Goal: Information Seeking & Learning: Learn about a topic

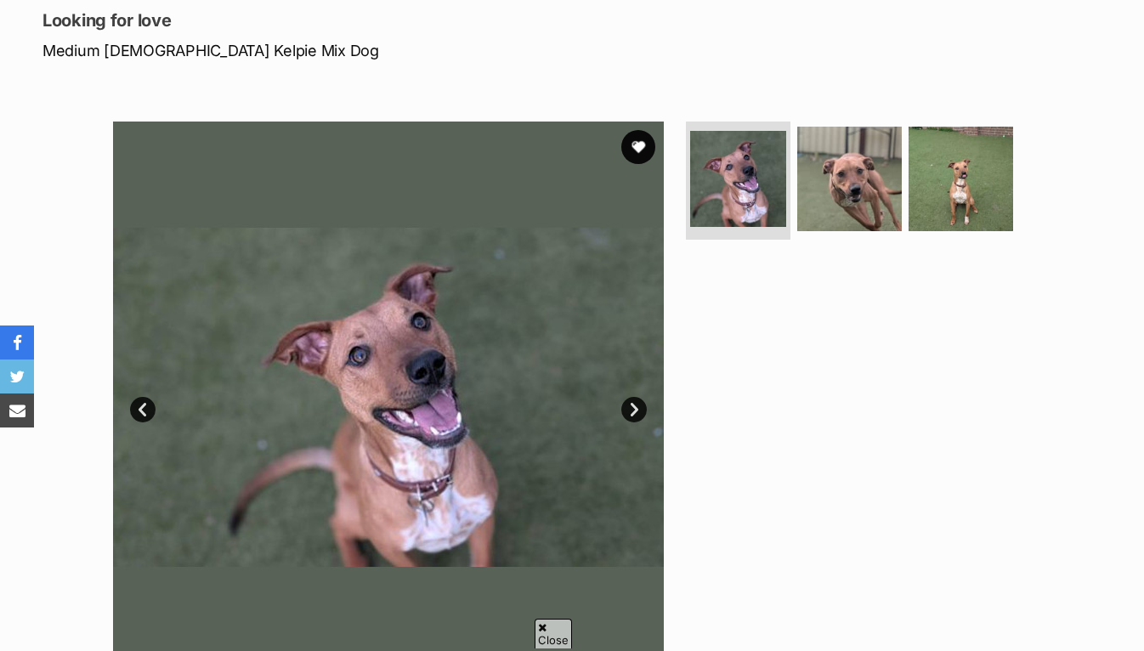
click at [636, 402] on link "Next" at bounding box center [633, 409] width 25 height 25
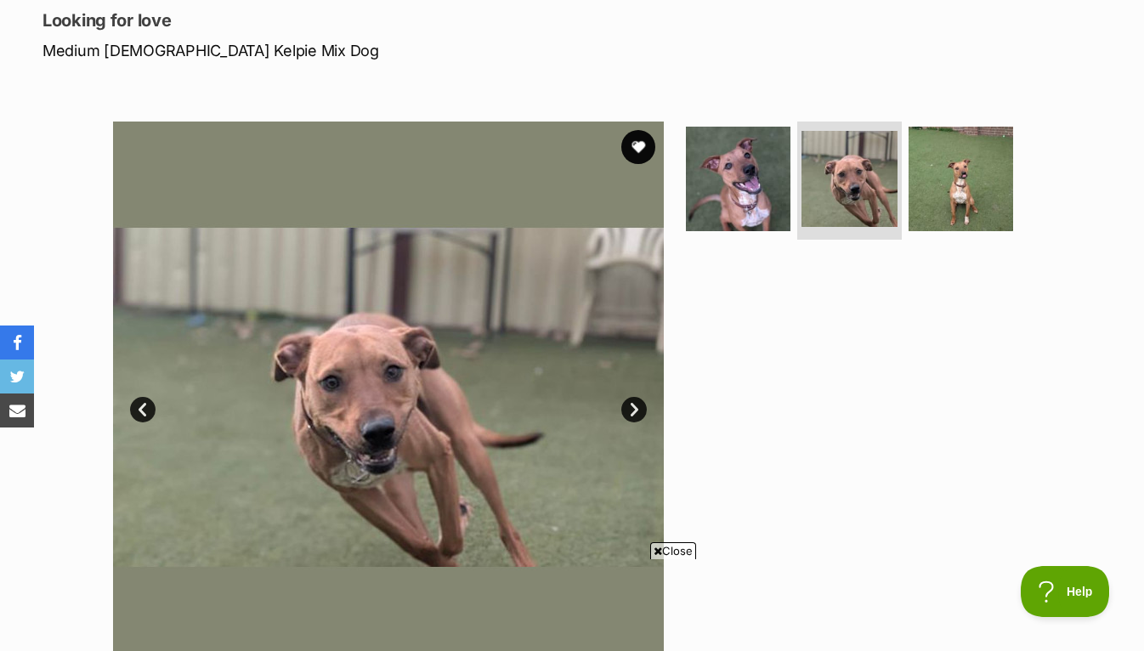
click at [636, 402] on link "Next" at bounding box center [633, 409] width 25 height 25
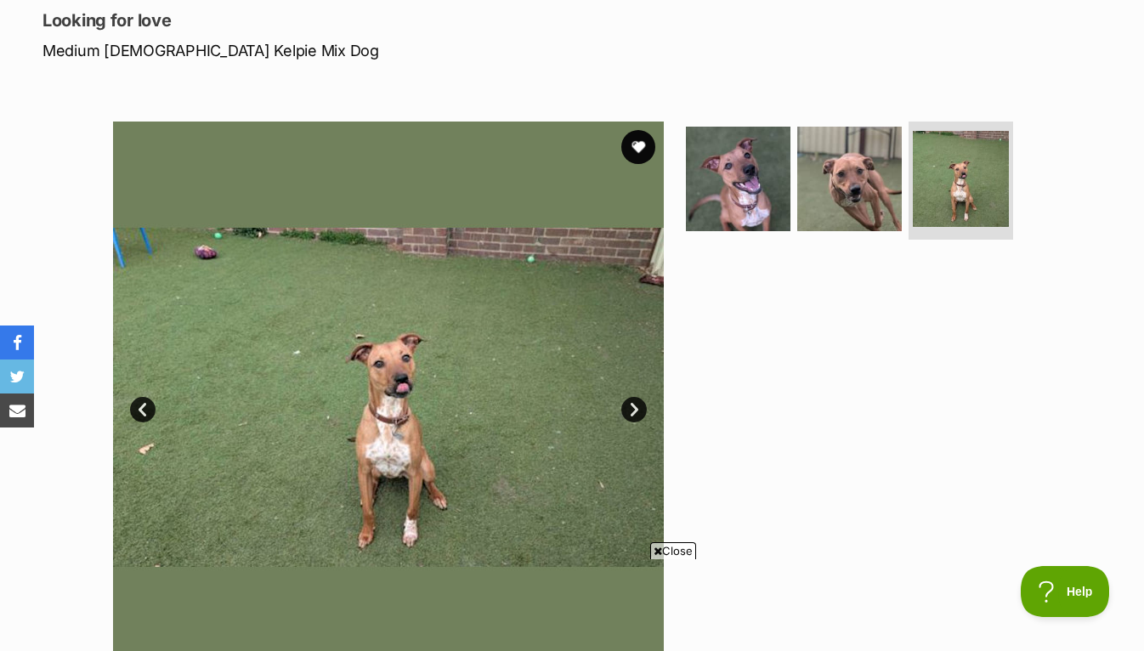
click at [636, 402] on link "Next" at bounding box center [633, 409] width 25 height 25
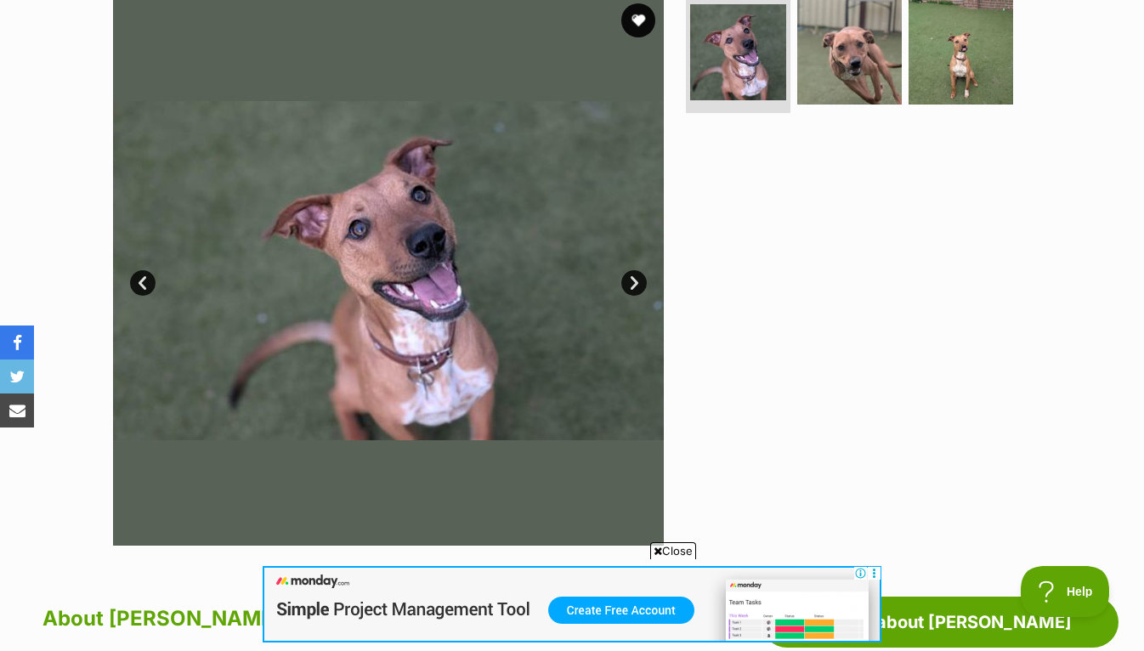
scroll to position [358, 0]
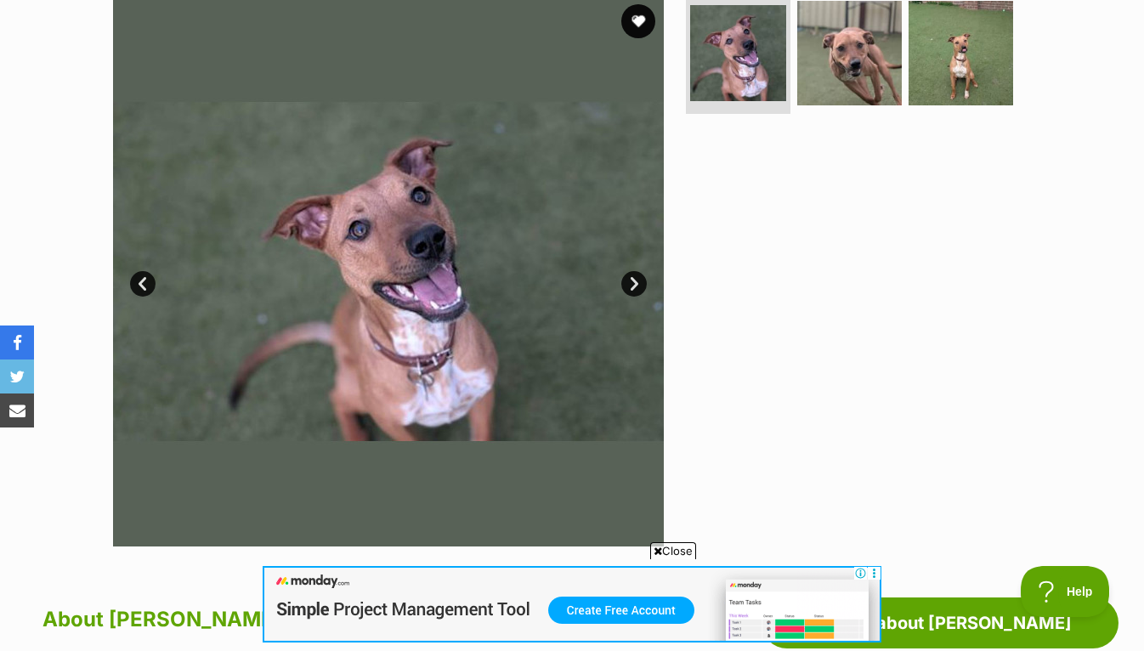
click at [636, 278] on link "Next" at bounding box center [633, 283] width 25 height 25
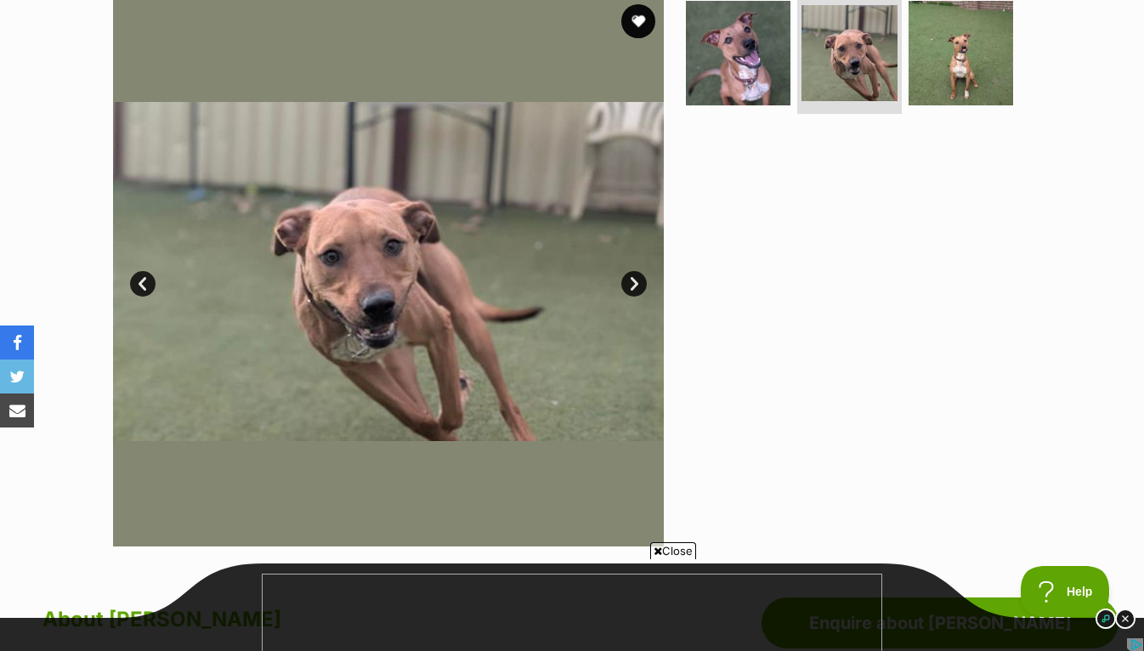
scroll to position [0, 0]
click at [636, 278] on link "Next" at bounding box center [633, 283] width 25 height 25
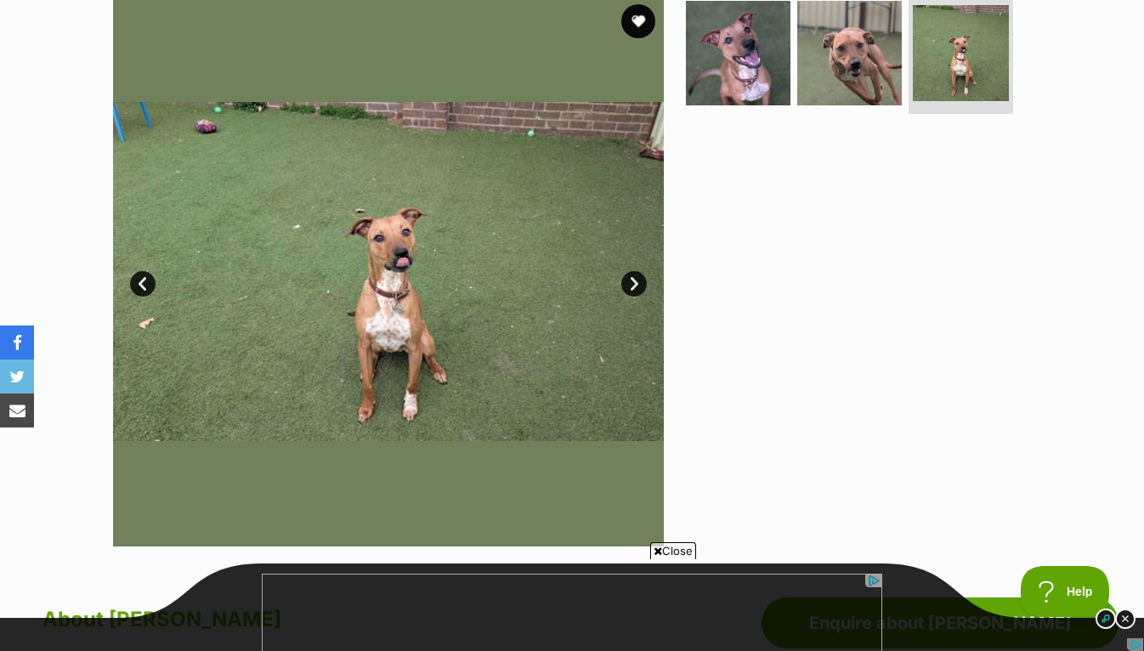
click at [636, 278] on link "Next" at bounding box center [633, 283] width 25 height 25
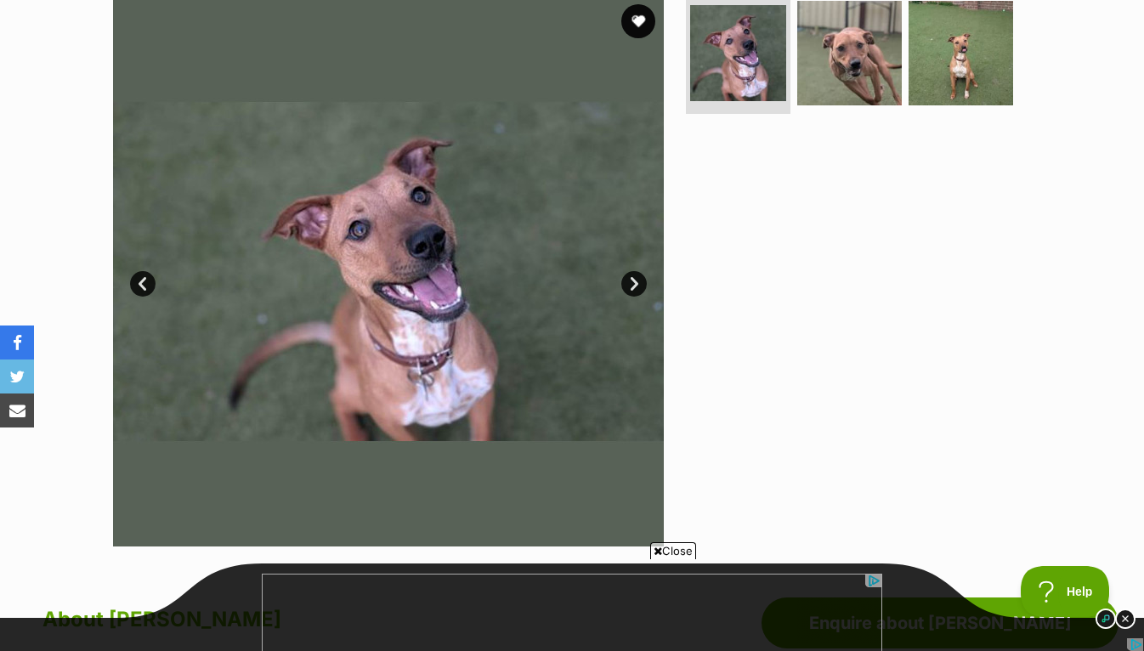
click at [636, 278] on link "Next" at bounding box center [633, 283] width 25 height 25
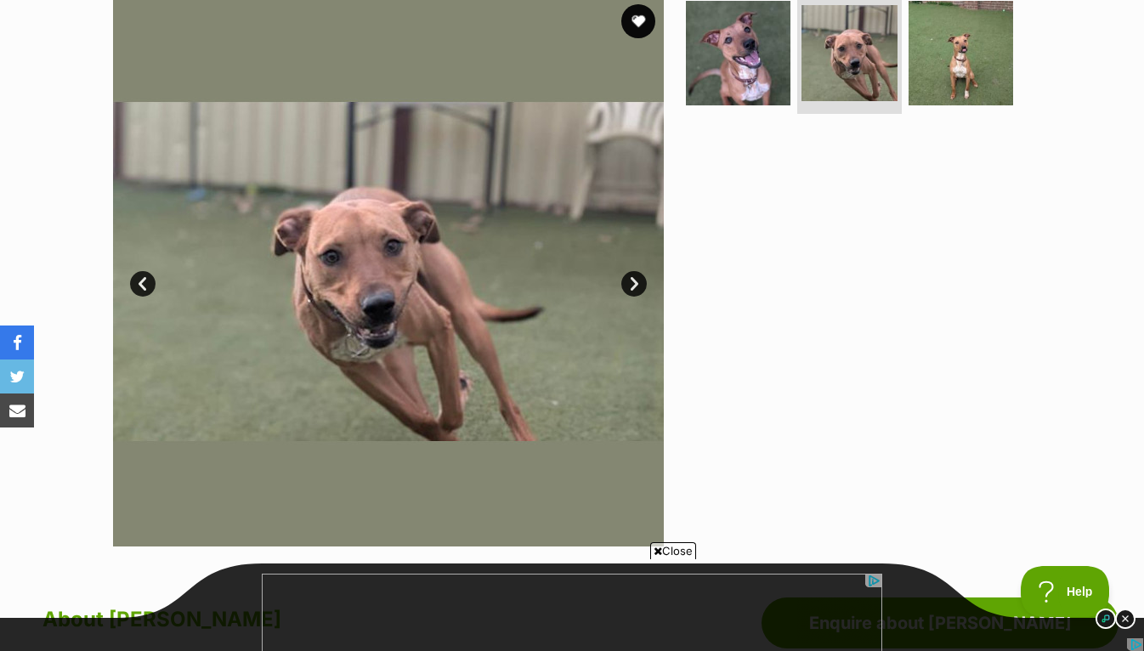
click at [636, 278] on link "Next" at bounding box center [633, 283] width 25 height 25
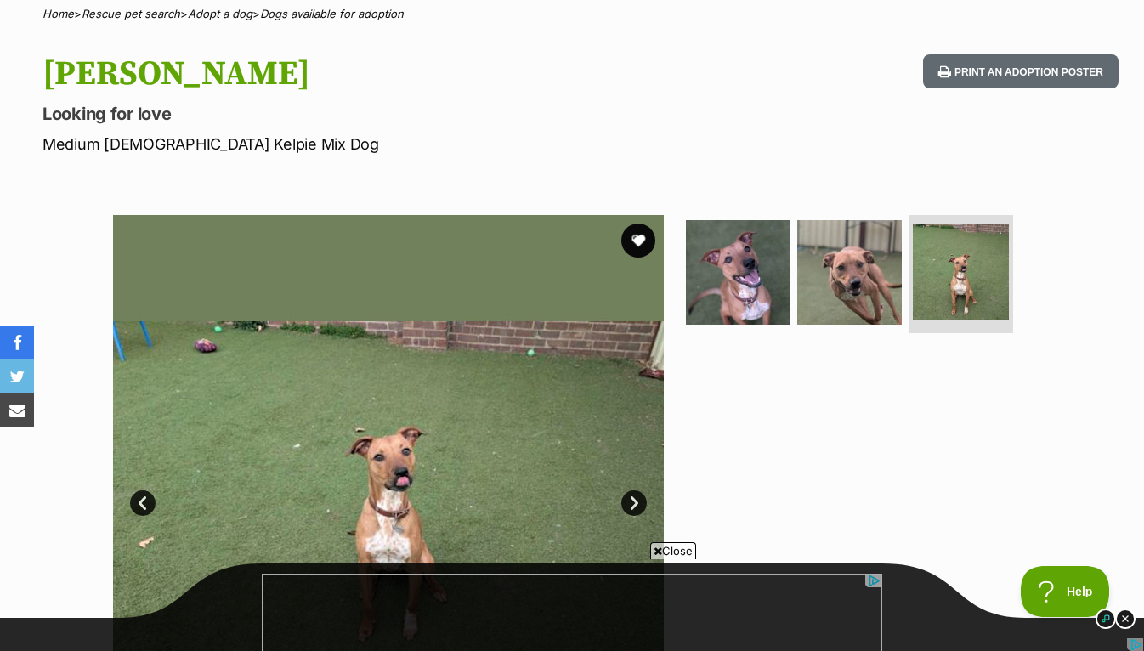
scroll to position [99, 0]
